Goal: Check status

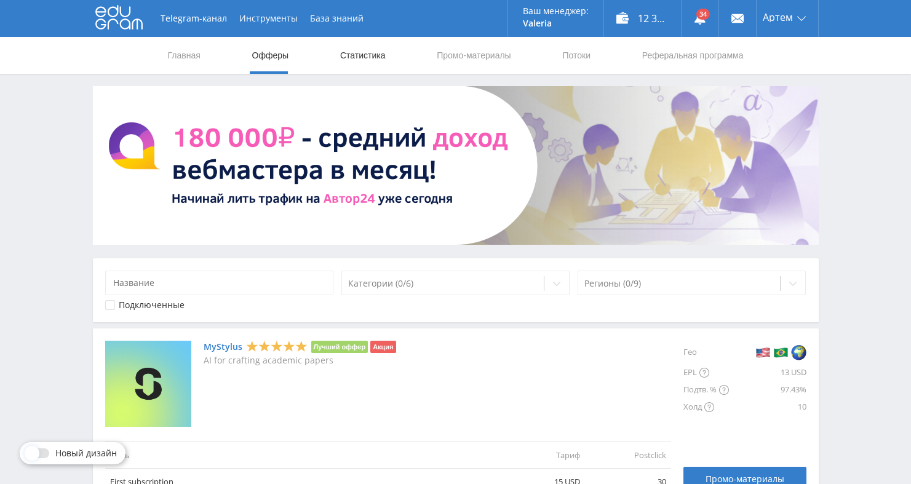
click at [357, 62] on link "Статистика" at bounding box center [363, 55] width 48 height 37
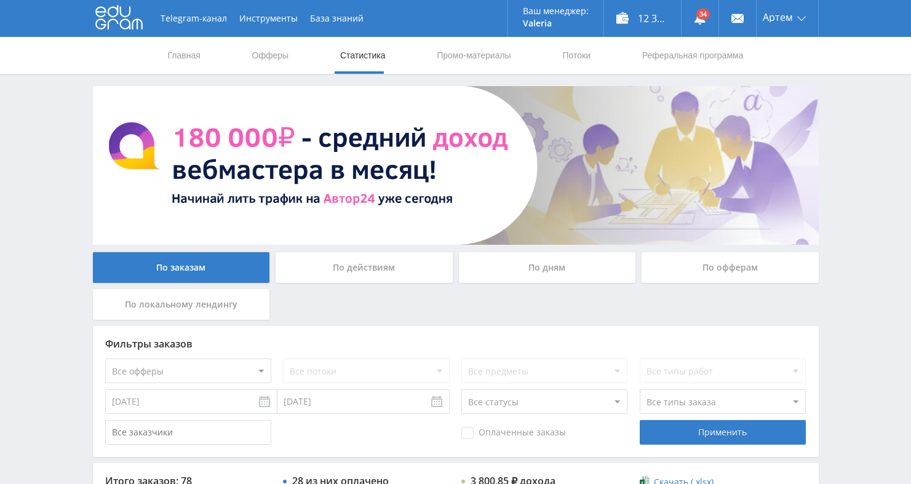
click at [561, 266] on div "По дням" at bounding box center [547, 267] width 177 height 31
click at [0, 0] on input "По дням" at bounding box center [0, 0] width 0 height 0
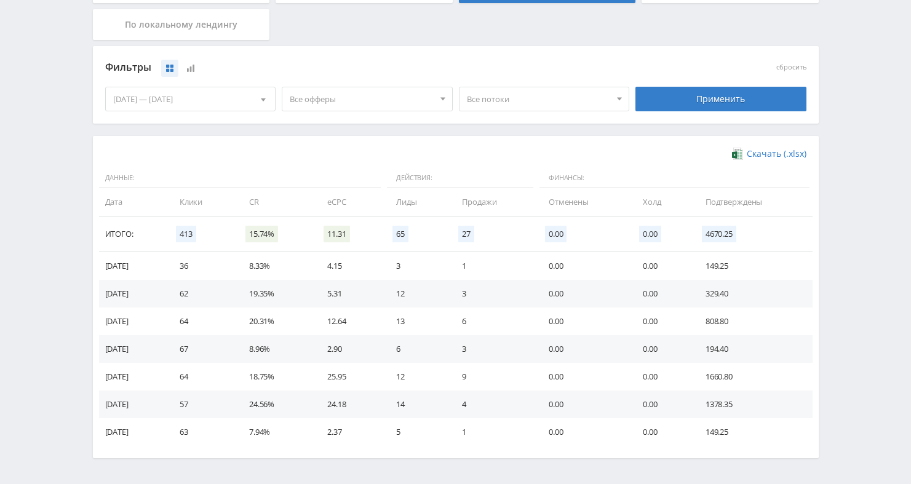
scroll to position [210, 0]
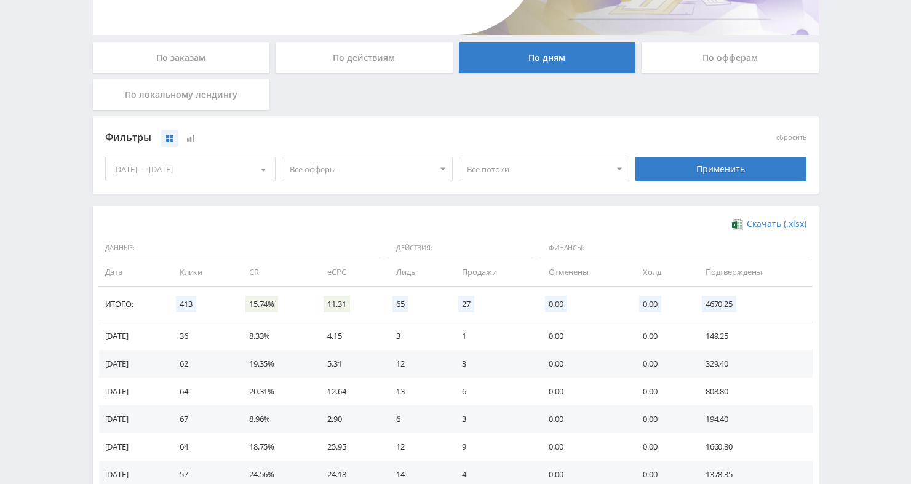
click at [225, 169] on div "[DATE] — [DATE]" at bounding box center [191, 169] width 170 height 23
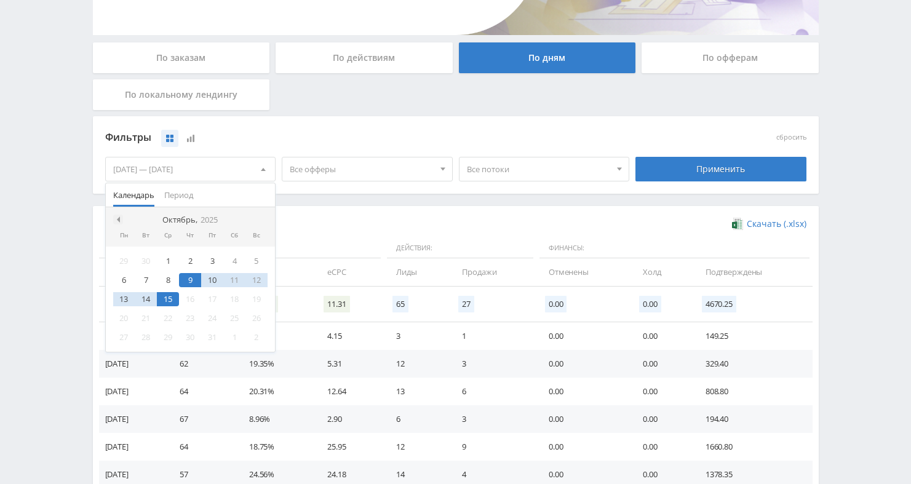
click at [119, 221] on span at bounding box center [117, 220] width 6 height 6
click at [127, 258] on div "1" at bounding box center [124, 261] width 22 height 14
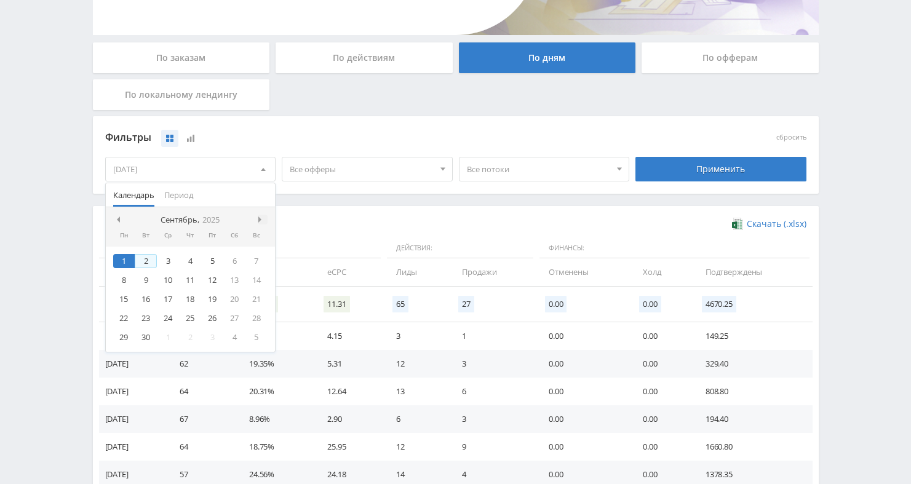
click at [261, 221] on span at bounding box center [261, 220] width 6 height 6
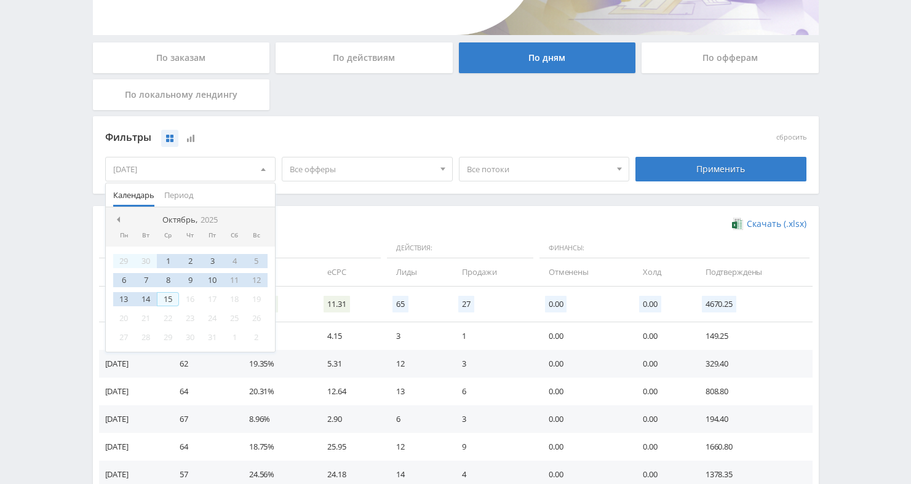
click at [172, 300] on div "15" at bounding box center [168, 299] width 22 height 14
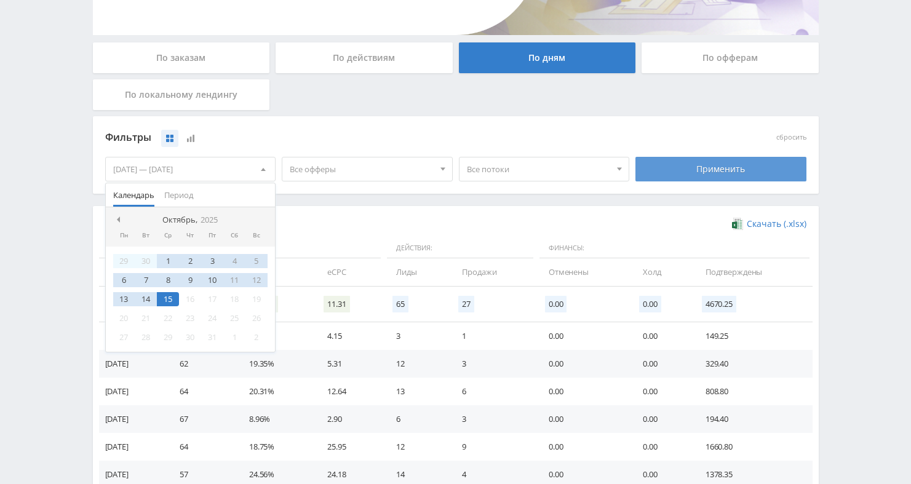
click at [687, 172] on div "Применить" at bounding box center [721, 169] width 171 height 25
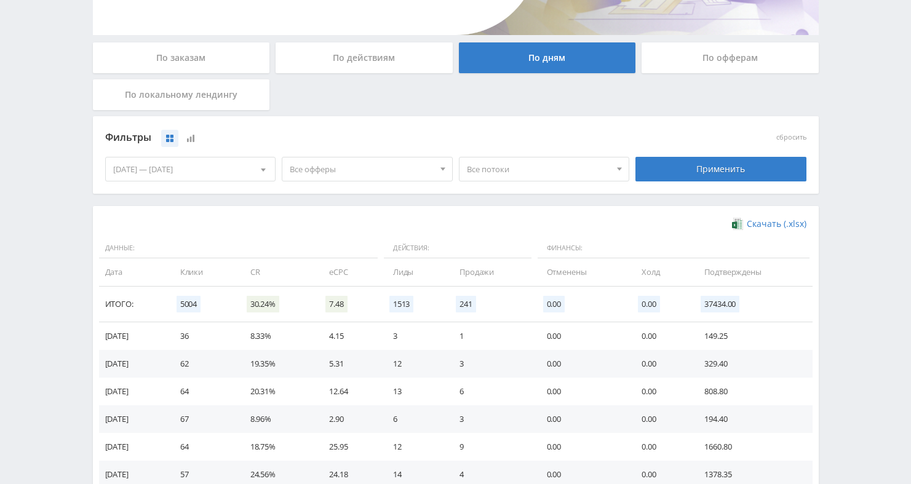
click at [433, 170] on span "Все офферы" at bounding box center [362, 169] width 144 height 23
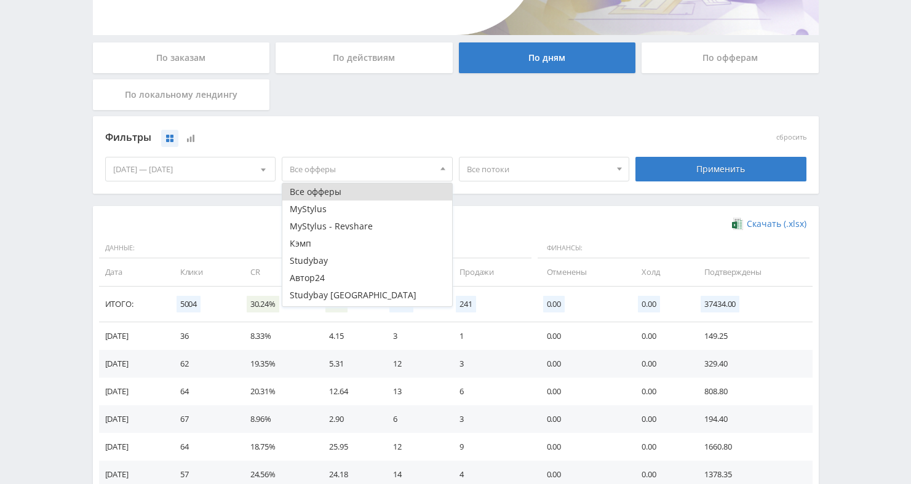
click at [430, 168] on span "Все офферы" at bounding box center [362, 169] width 144 height 23
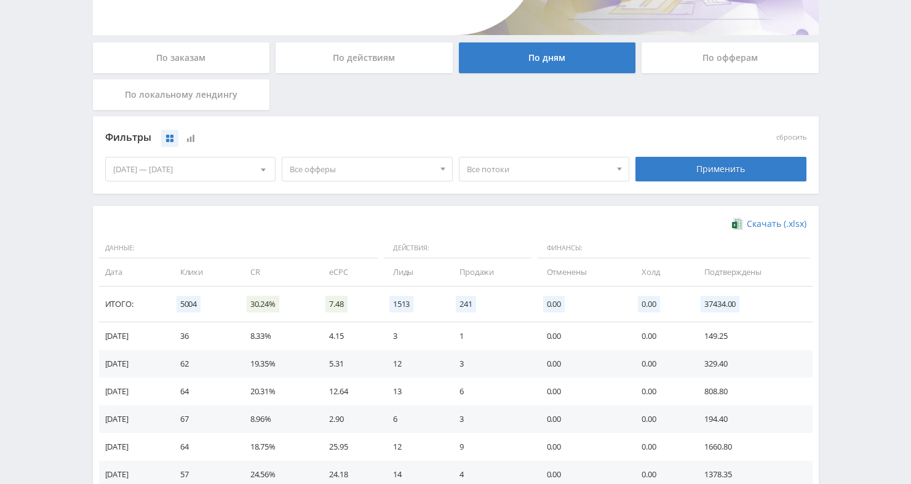
click at [495, 170] on span "Все потоки" at bounding box center [539, 169] width 144 height 23
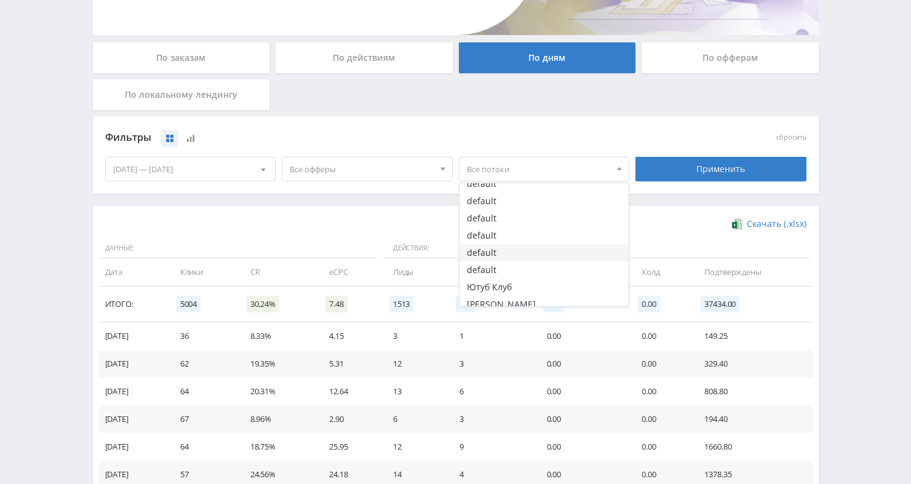
scroll to position [50, 0]
click at [503, 298] on button "[PERSON_NAME]" at bounding box center [545, 297] width 170 height 17
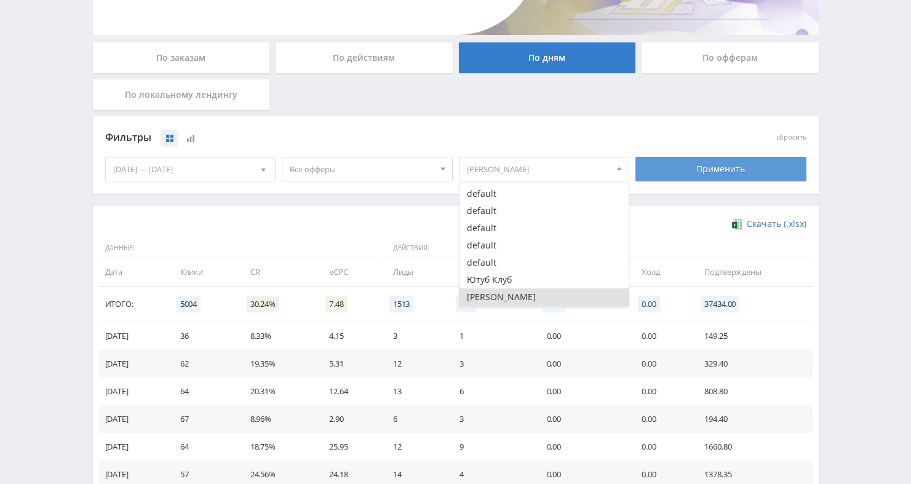
click at [682, 175] on div "Применить" at bounding box center [721, 169] width 171 height 25
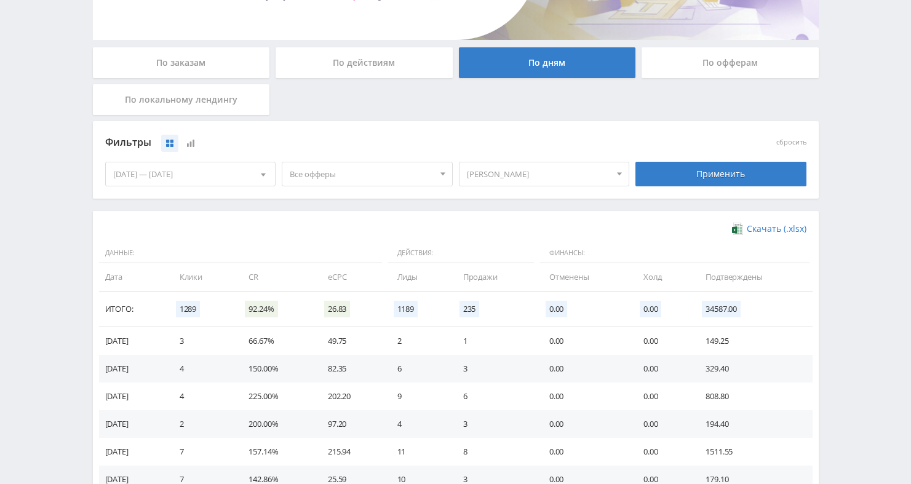
scroll to position [106, 0]
